Goal: Obtain resource: Download file/media

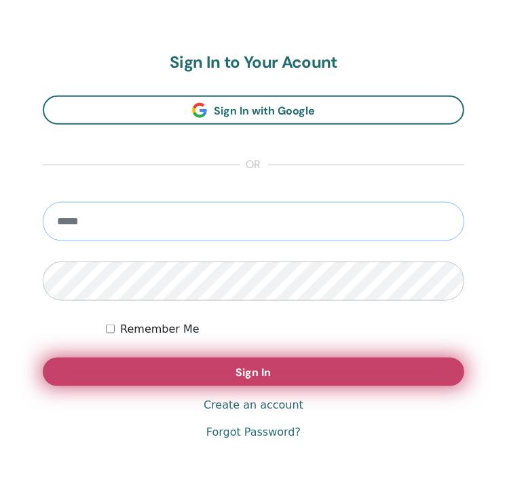
type input "**********"
click at [387, 384] on button "Sign In" at bounding box center [253, 372] width 421 height 28
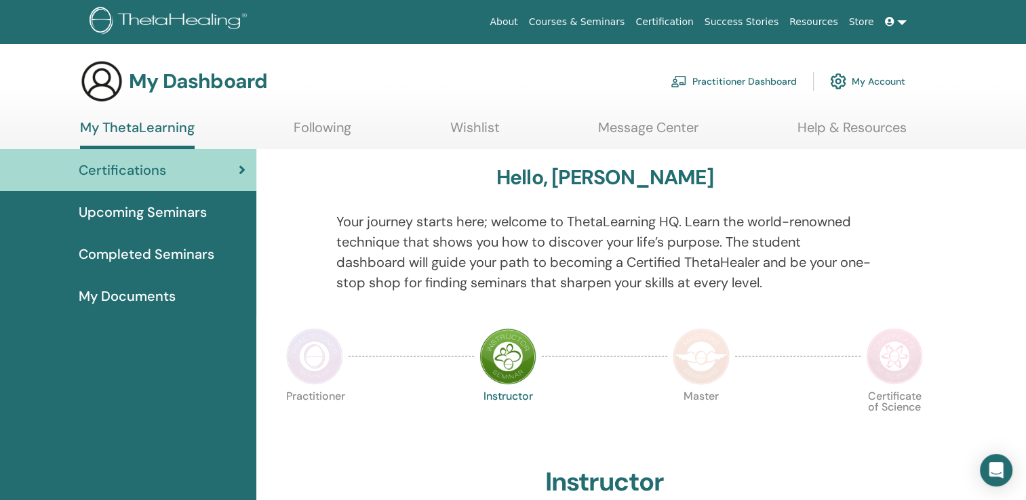
click at [138, 297] on span "My Documents" at bounding box center [127, 296] width 97 height 20
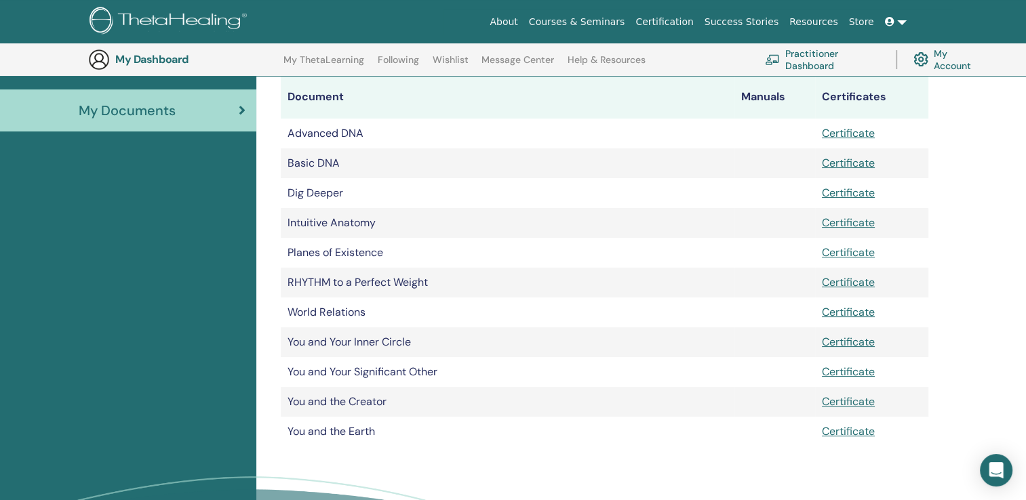
scroll to position [216, 0]
click at [861, 278] on link "Certificate" at bounding box center [848, 282] width 53 height 14
drag, startPoint x: 290, startPoint y: 279, endPoint x: 429, endPoint y: 281, distance: 138.4
click at [429, 281] on td "RHYTHM to a Perfect Weight" at bounding box center [507, 282] width 453 height 30
copy td "RHYTHM to a Perfect Weight"
